Goal: Check status: Check status

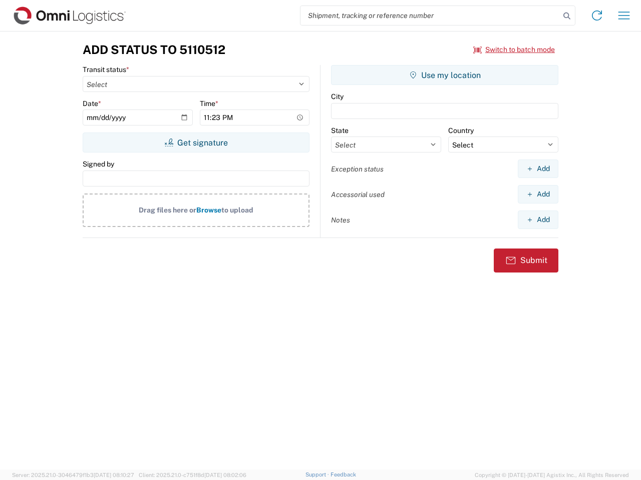
click at [430, 16] on input "search" at bounding box center [429, 15] width 259 height 19
click at [567, 16] on icon at bounding box center [567, 16] width 14 height 14
click at [597, 16] on icon at bounding box center [597, 16] width 16 height 16
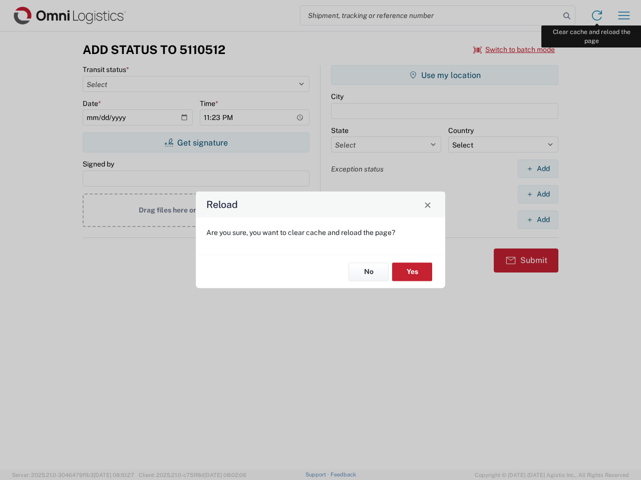
click at [624, 16] on div "Reload Are you sure, you want to clear cache and reload the page? No Yes" at bounding box center [320, 240] width 641 height 480
click at [514, 50] on div "Reload Are you sure, you want to clear cache and reload the page? No Yes" at bounding box center [320, 240] width 641 height 480
click at [196, 143] on div "Reload Are you sure, you want to clear cache and reload the page? No Yes" at bounding box center [320, 240] width 641 height 480
click at [444, 75] on div "Reload Are you sure, you want to clear cache and reload the page? No Yes" at bounding box center [320, 240] width 641 height 480
click at [538, 169] on div "Reload Are you sure, you want to clear cache and reload the page? No Yes" at bounding box center [320, 240] width 641 height 480
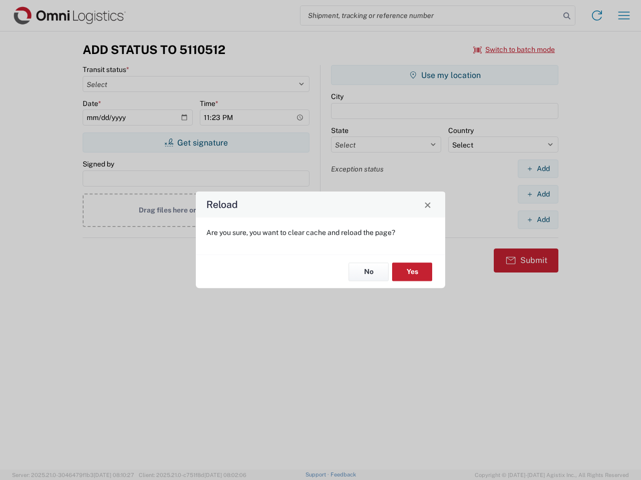
click at [538, 194] on div "Reload Are you sure, you want to clear cache and reload the page? No Yes" at bounding box center [320, 240] width 641 height 480
click at [538, 220] on div "Reload Are you sure, you want to clear cache and reload the page? No Yes" at bounding box center [320, 240] width 641 height 480
